Goal: Information Seeking & Learning: Find contact information

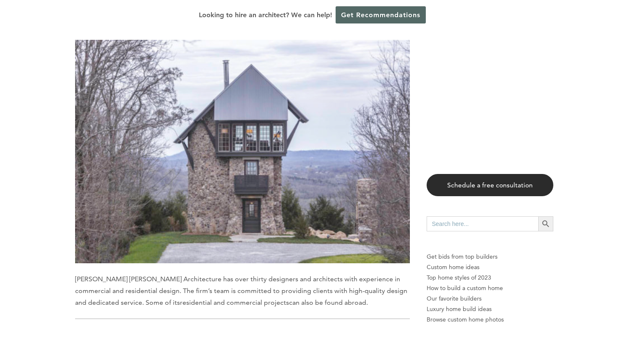
scroll to position [1416, 0]
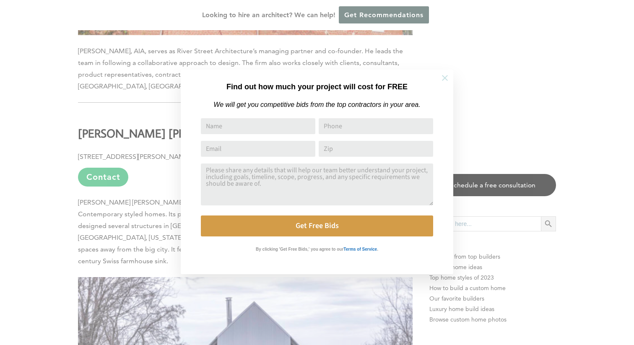
click at [444, 81] on icon at bounding box center [444, 77] width 9 height 9
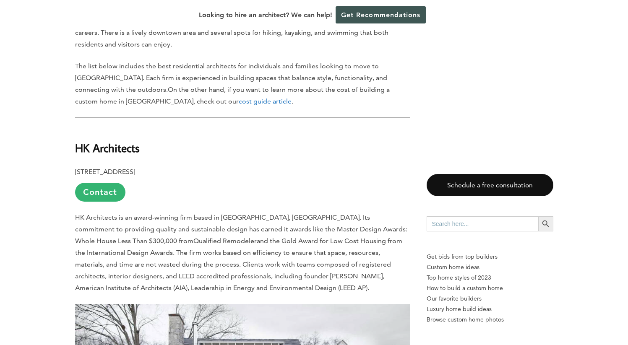
scroll to position [444, 0]
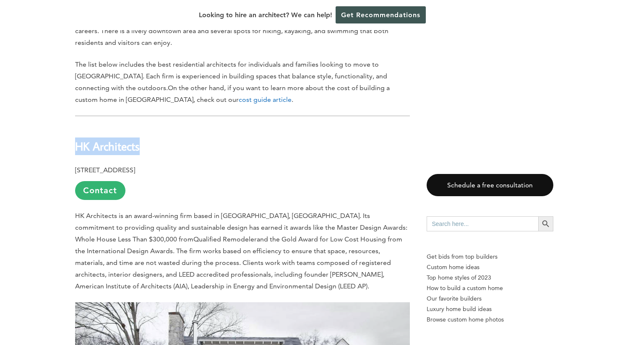
drag, startPoint x: 74, startPoint y: 124, endPoint x: 145, endPoint y: 124, distance: 70.9
copy b "HK Architects"
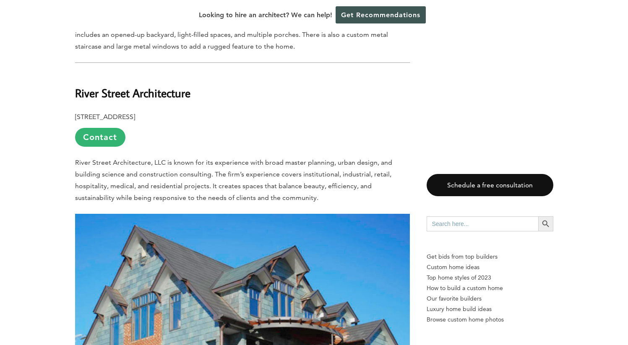
scroll to position [986, 0]
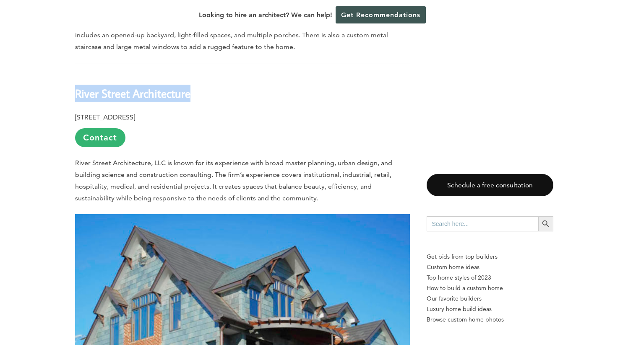
drag, startPoint x: 211, startPoint y: 70, endPoint x: 67, endPoint y: 76, distance: 144.4
copy b "River Street Architecture"
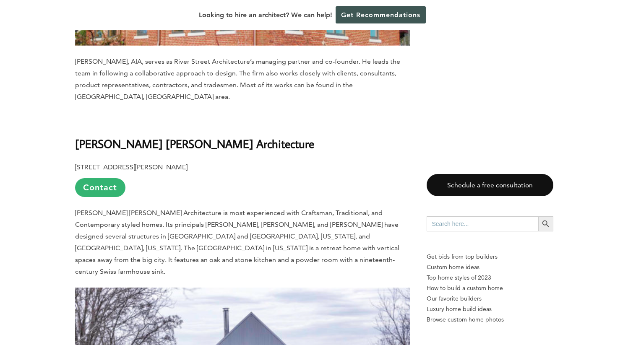
scroll to position [1417, 0]
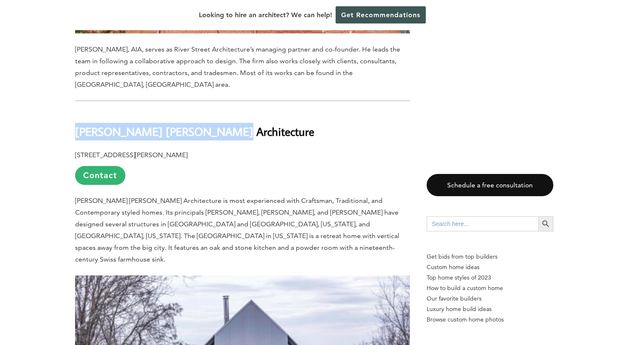
drag, startPoint x: 69, startPoint y: 101, endPoint x: 206, endPoint y: 98, distance: 137.2
copy b "[PERSON_NAME] [PERSON_NAME] Architecture"
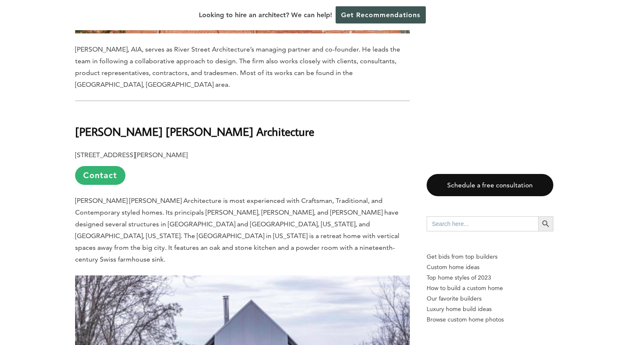
click at [266, 149] on p "[STREET_ADDRESS][PERSON_NAME] Contact" at bounding box center [242, 167] width 335 height 36
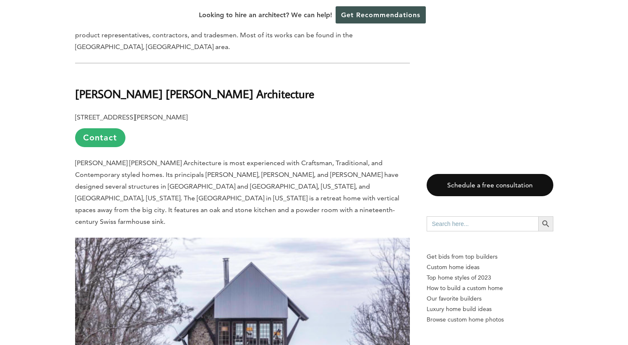
scroll to position [1450, 0]
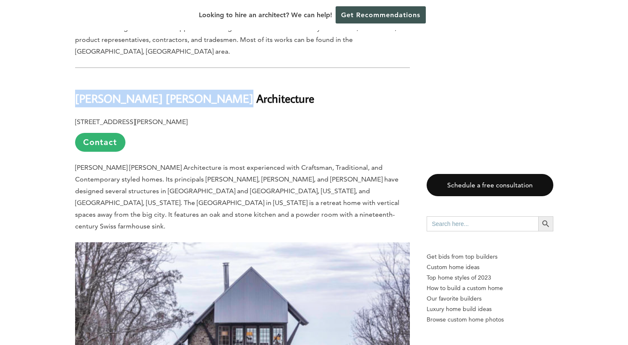
drag, startPoint x: 67, startPoint y: 69, endPoint x: 216, endPoint y: 73, distance: 149.3
copy b "[PERSON_NAME] [PERSON_NAME] Architecture"
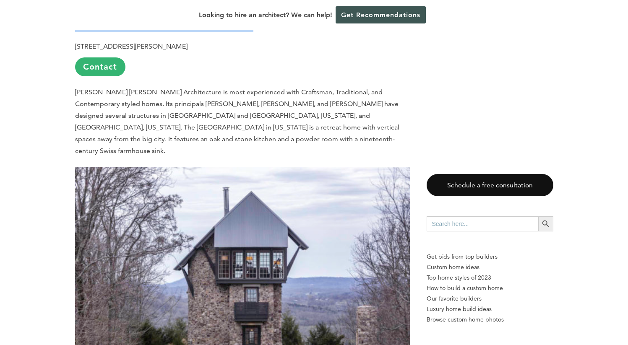
scroll to position [1466, 0]
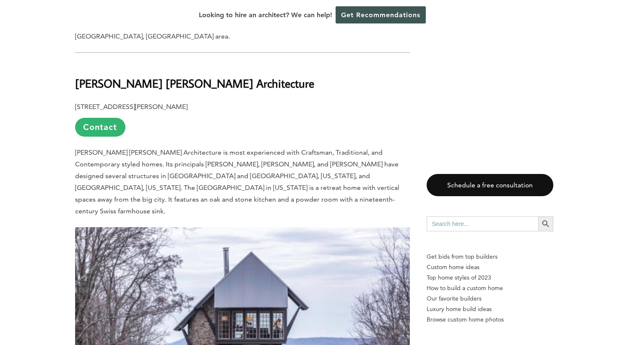
drag, startPoint x: 214, startPoint y: 73, endPoint x: 67, endPoint y: 73, distance: 147.2
copy p "[STREET_ADDRESS][PERSON_NAME]"
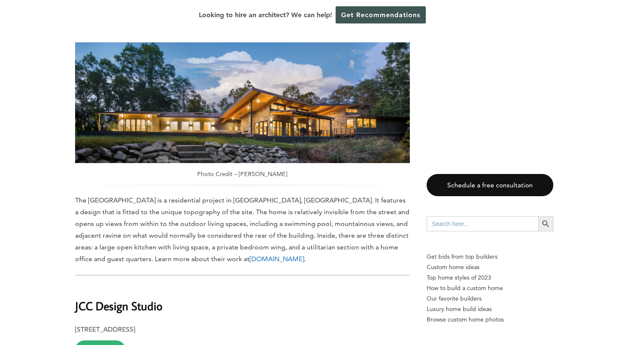
scroll to position [2277, 0]
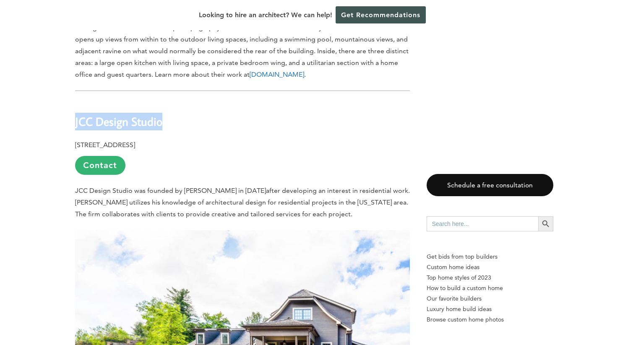
drag, startPoint x: 67, startPoint y: 65, endPoint x: 172, endPoint y: 65, distance: 104.8
copy b "JCC Design Studio"
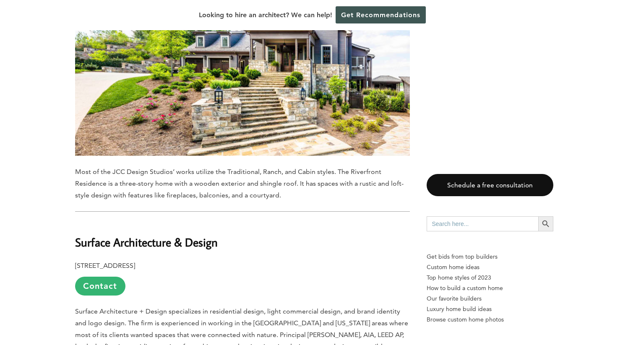
scroll to position [2671, 0]
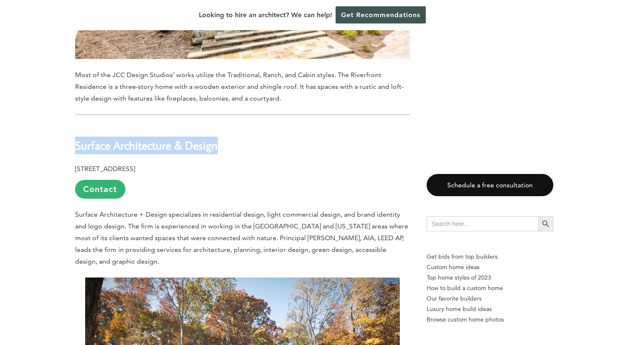
drag, startPoint x: 73, startPoint y: 88, endPoint x: 226, endPoint y: 88, distance: 153.5
copy b "Surface Architecture & Design"
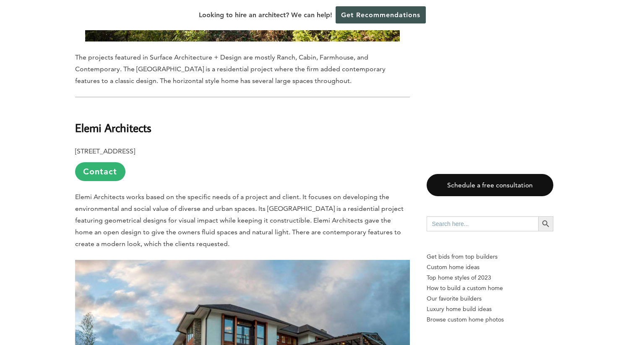
scroll to position [3116, 0]
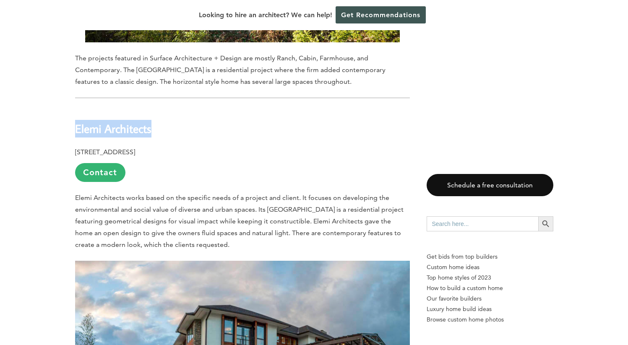
drag, startPoint x: 69, startPoint y: 70, endPoint x: 170, endPoint y: 74, distance: 101.1
copy b "Elemi Architects"
click at [162, 108] on h2 "Elemi Architects" at bounding box center [242, 122] width 335 height 29
drag, startPoint x: 155, startPoint y: 74, endPoint x: 66, endPoint y: 74, distance: 88.5
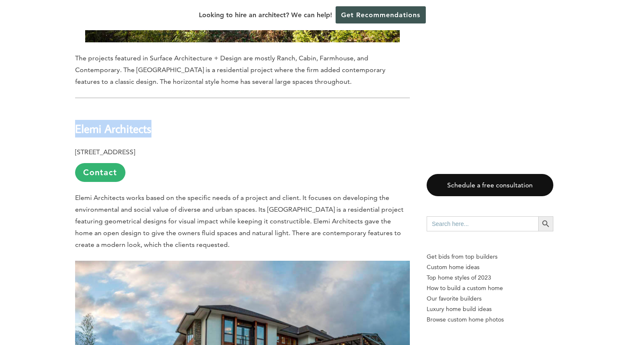
copy b "Elemi Architects"
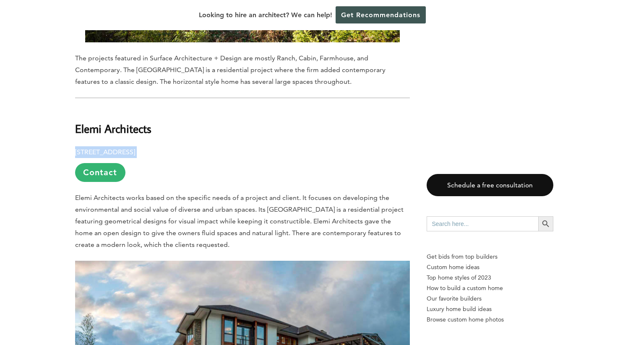
drag, startPoint x: 207, startPoint y: 96, endPoint x: 71, endPoint y: 97, distance: 136.3
copy p "[STREET_ADDRESS]"
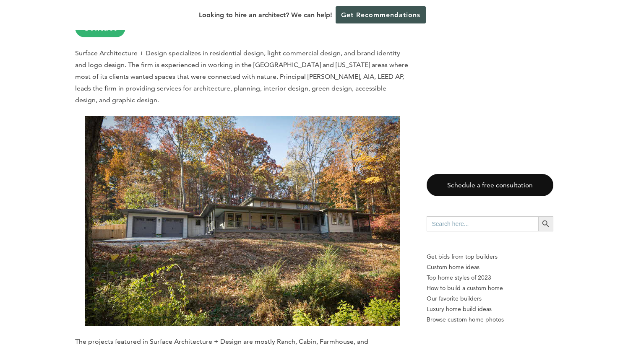
scroll to position [2832, 0]
